Goal: Information Seeking & Learning: Find specific page/section

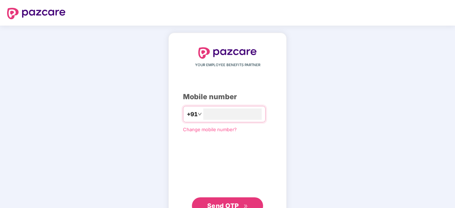
type input "**********"
click at [223, 203] on span "Send OTP" at bounding box center [223, 204] width 32 height 7
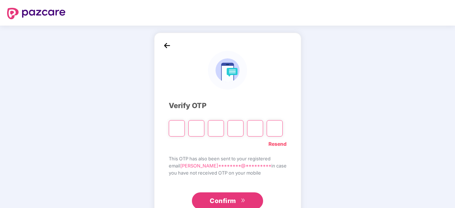
type input "*"
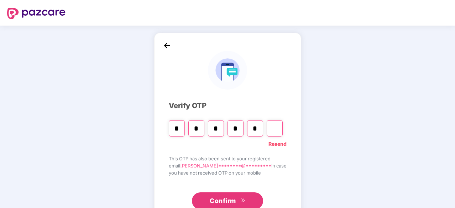
type input "*"
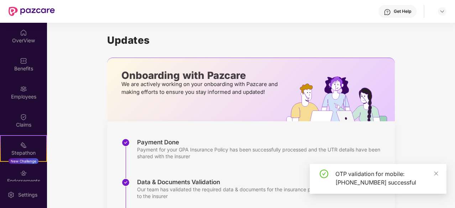
click at [28, 49] on div "OverView Benefits Employees Claims Stepathon New Challenge Endorsements My Orde…" at bounding box center [23, 102] width 47 height 159
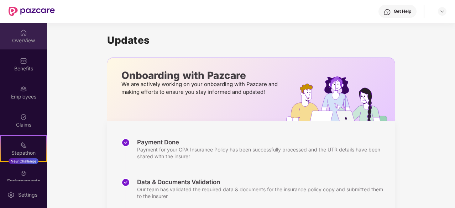
click at [28, 34] on div "OverView" at bounding box center [23, 36] width 47 height 27
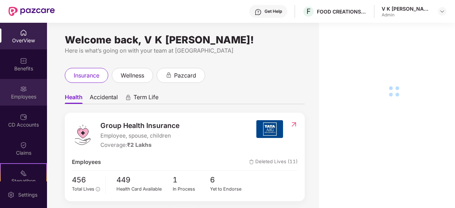
click at [22, 92] on div "Employees" at bounding box center [23, 92] width 47 height 27
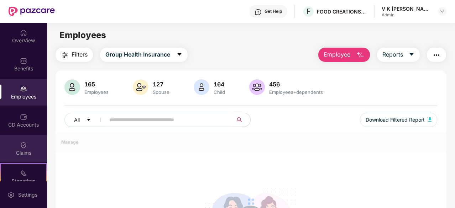
click at [20, 142] on img at bounding box center [23, 145] width 7 height 7
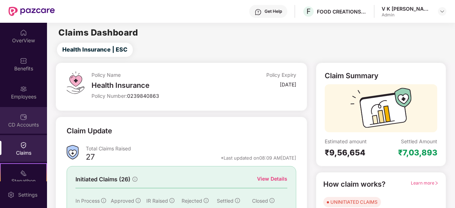
click at [21, 122] on div "CD Accounts" at bounding box center [23, 124] width 47 height 7
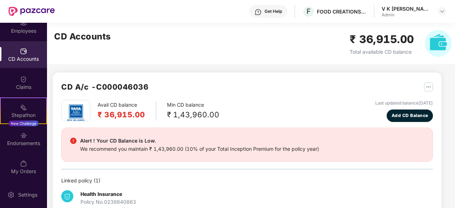
scroll to position [22, 0]
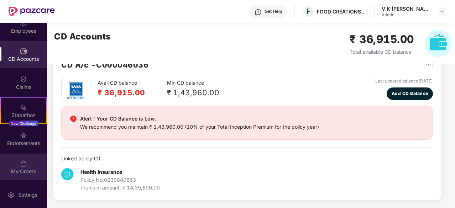
click at [22, 173] on div "My Orders" at bounding box center [23, 171] width 47 height 7
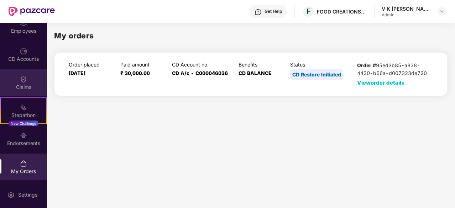
click at [14, 75] on div "Claims" at bounding box center [23, 82] width 47 height 27
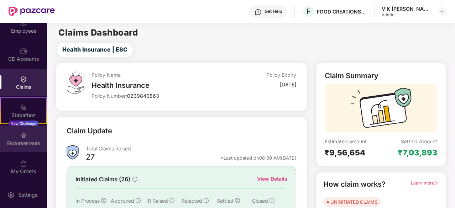
click at [22, 145] on div "Endorsements" at bounding box center [23, 143] width 47 height 7
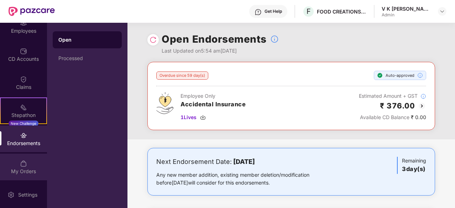
click at [29, 173] on div "My Orders" at bounding box center [23, 171] width 47 height 7
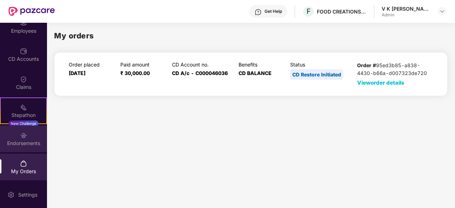
click at [27, 143] on div "Endorsements" at bounding box center [23, 143] width 47 height 7
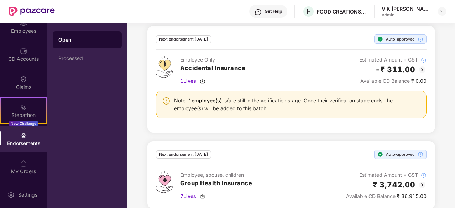
scroll to position [191, 0]
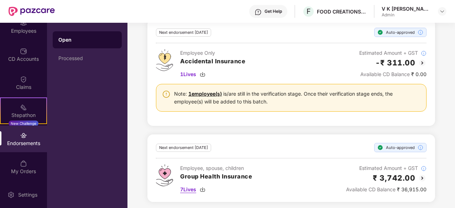
click at [187, 188] on span "7 Lives" at bounding box center [188, 190] width 16 height 8
click at [78, 58] on div "Processed" at bounding box center [87, 58] width 58 height 6
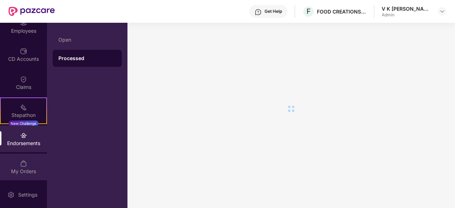
click at [16, 174] on div "My Orders" at bounding box center [23, 171] width 47 height 7
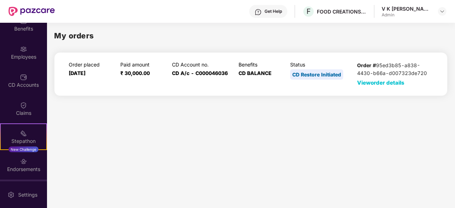
scroll to position [22, 0]
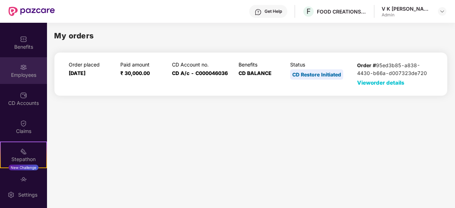
click at [26, 76] on div "Employees" at bounding box center [23, 74] width 47 height 7
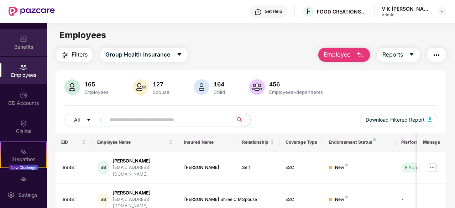
click at [22, 44] on div "Benefits" at bounding box center [23, 46] width 47 height 7
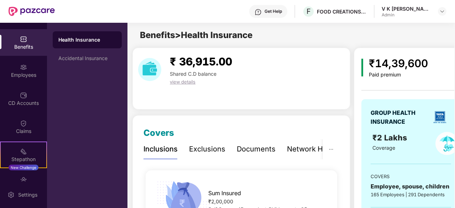
scroll to position [0, 0]
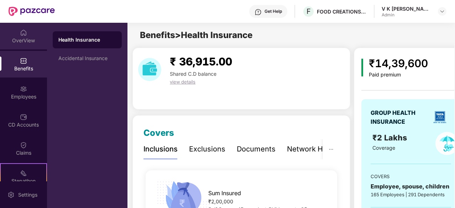
click at [26, 36] on div "OverView" at bounding box center [23, 36] width 47 height 27
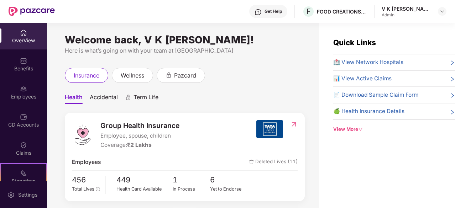
click at [380, 62] on span "🏥 View Network Hospitals" at bounding box center [368, 62] width 70 height 9
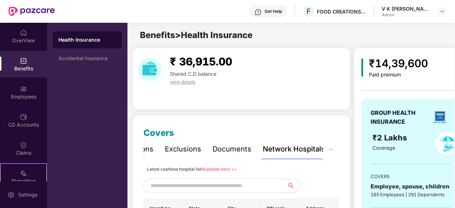
click at [174, 182] on input "text" at bounding box center [211, 185] width 122 height 11
type input "******"
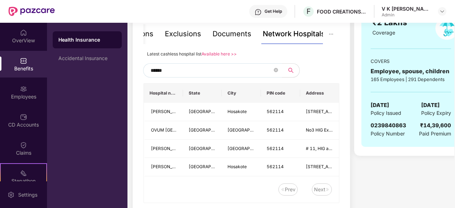
scroll to position [118, 0]
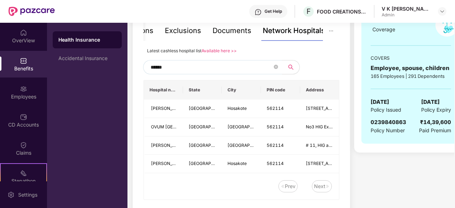
click at [220, 51] on link "Available here >>" at bounding box center [218, 50] width 35 height 5
